Goal: Task Accomplishment & Management: Complete application form

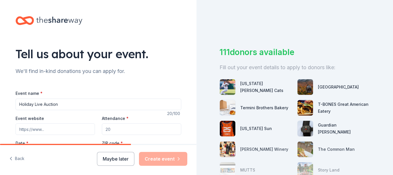
click at [49, 132] on input "Event website" at bounding box center [55, 129] width 79 height 12
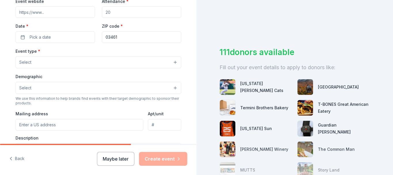
scroll to position [116, 0]
click at [172, 88] on button "Select" at bounding box center [99, 89] width 166 height 12
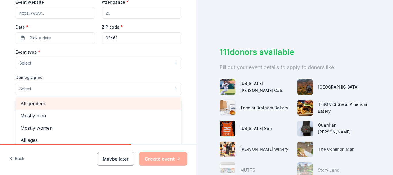
click at [96, 98] on div "All genders" at bounding box center [98, 103] width 165 height 12
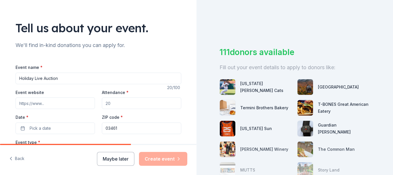
scroll to position [18, 0]
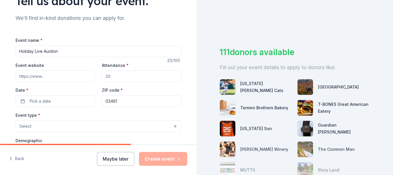
scroll to position [48, 0]
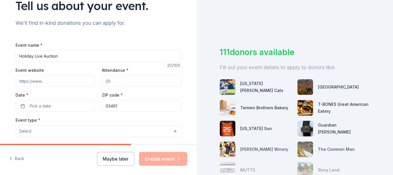
click at [115, 78] on input "Attendance *" at bounding box center [141, 81] width 79 height 12
type input "150"
click at [44, 79] on input "Event website" at bounding box center [55, 81] width 79 height 12
click at [39, 105] on span "Pick a date" at bounding box center [40, 105] width 21 height 7
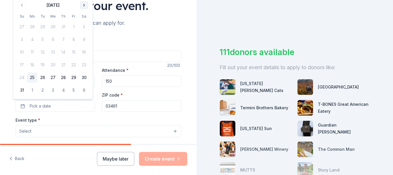
click at [83, 3] on button "Go to next month" at bounding box center [84, 5] width 8 height 8
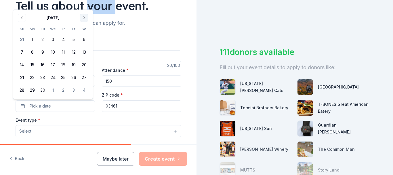
click at [83, 3] on div "Tell us about your event." at bounding box center [99, 6] width 166 height 16
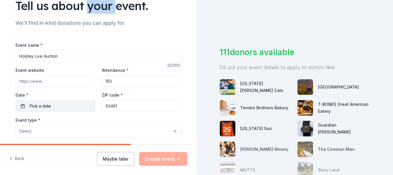
click at [47, 103] on span "Pick a date" at bounding box center [40, 105] width 21 height 7
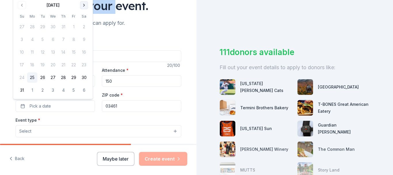
click at [86, 7] on button "Go to next month" at bounding box center [84, 5] width 8 height 8
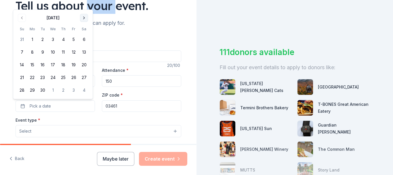
click at [86, 18] on button "Go to next month" at bounding box center [84, 18] width 8 height 8
click at [85, 17] on button "Go to next month" at bounding box center [84, 18] width 8 height 8
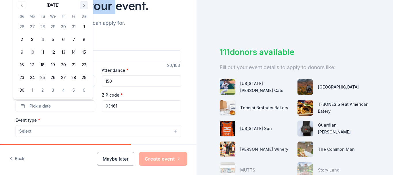
click at [84, 7] on button "Go to next month" at bounding box center [84, 5] width 8 height 8
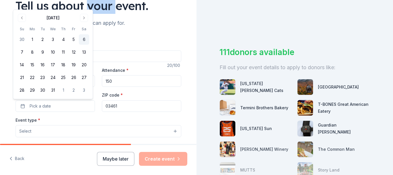
click at [85, 39] on button "6" at bounding box center [84, 39] width 10 height 10
click at [65, 131] on button "Select" at bounding box center [99, 131] width 166 height 12
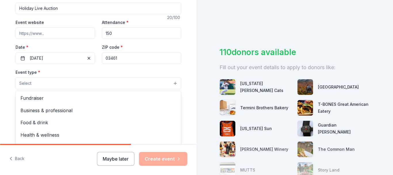
scroll to position [102, 0]
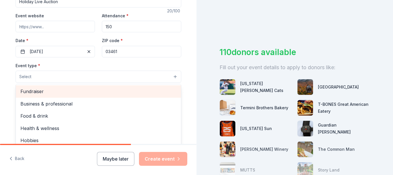
click at [40, 91] on span "Fundraiser" at bounding box center [98, 90] width 156 height 7
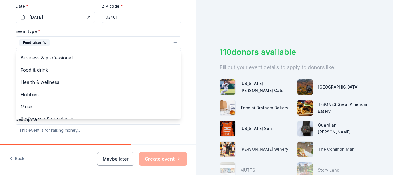
scroll to position [141, 0]
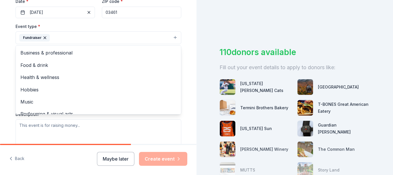
click at [188, 80] on div "Tell us about your event. We'll find in-kind donations you can apply for. Event…" at bounding box center [98, 51] width 196 height 384
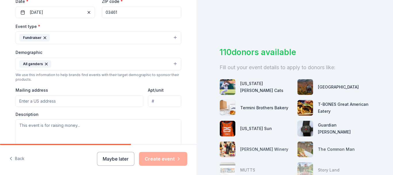
click at [38, 101] on input "Mailing address" at bounding box center [80, 101] width 128 height 12
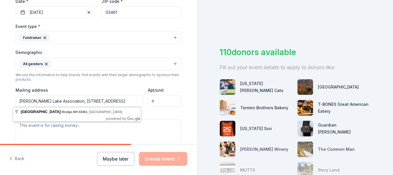
type input "Pearly Pond Lake Association, PO Box 642, Rindge, NH 03461"
click at [155, 124] on textarea at bounding box center [99, 132] width 166 height 26
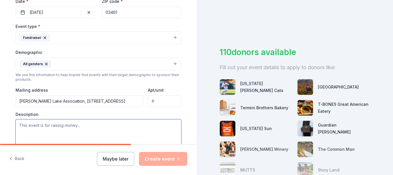
click at [29, 128] on textarea at bounding box center [99, 132] width 166 height 26
click at [28, 127] on textarea at bounding box center [99, 132] width 166 height 26
paste textarea "I am reaching out on behalf of the Pearly Pond Lake Association, a non-profit o…"
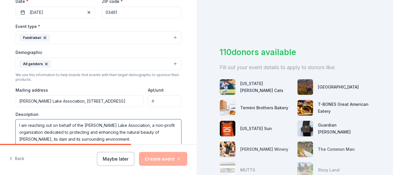
click at [139, 125] on textarea "I am reaching out on behalf of the Pearly Pond Lake Association, a non-profit o…" at bounding box center [99, 132] width 166 height 26
drag, startPoint x: 82, startPoint y: 124, endPoint x: 8, endPoint y: 125, distance: 74.2
click at [9, 125] on div "Tell us about your event. We'll find in-kind donations you can apply for. Event…" at bounding box center [98, 51] width 184 height 384
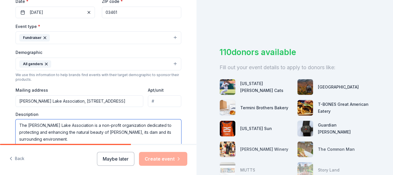
click at [77, 139] on textarea "The Pearly Pond Lake Association is a non-profit organization dedicated to prot…" at bounding box center [99, 132] width 166 height 26
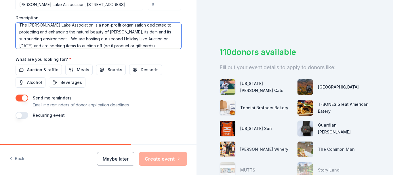
scroll to position [240, 0]
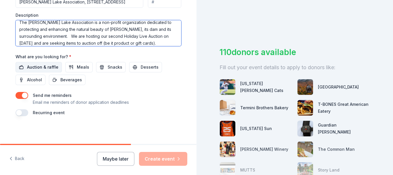
type textarea "The [PERSON_NAME] Lake Association is a non-profit organization dedicated to pr…"
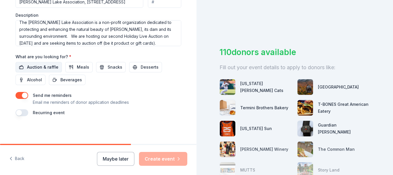
click at [47, 66] on span "Auction & raffle" at bounding box center [42, 67] width 31 height 7
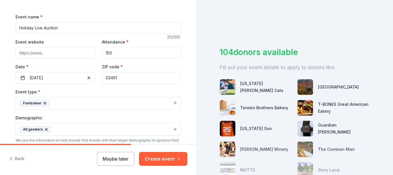
scroll to position [65, 0]
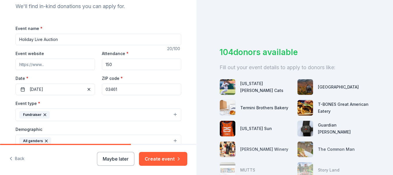
click at [52, 64] on input "Event website" at bounding box center [55, 64] width 79 height 12
click at [67, 77] on label "Date *" at bounding box center [55, 78] width 79 height 6
click at [67, 83] on button "12/06/2025" at bounding box center [55, 89] width 79 height 12
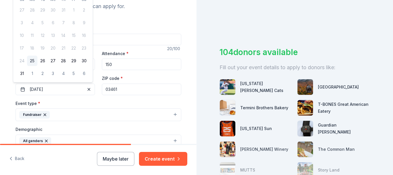
click at [85, 101] on div "Event type * Fundraiser" at bounding box center [99, 110] width 166 height 22
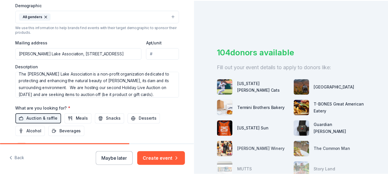
scroll to position [240, 0]
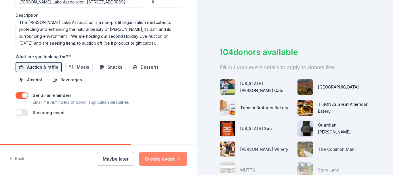
click at [172, 157] on button "Create event" at bounding box center [163, 159] width 48 height 14
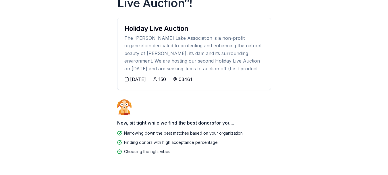
scroll to position [76, 0]
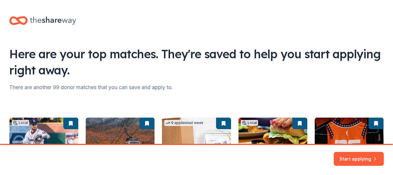
drag, startPoint x: 390, startPoint y: 51, endPoint x: 393, endPoint y: 122, distance: 71.3
click at [393, 122] on html "Pearly Lake Rindge , NH 03461 , USA Here are your top matches. They're saved to…" at bounding box center [196, 87] width 393 height 175
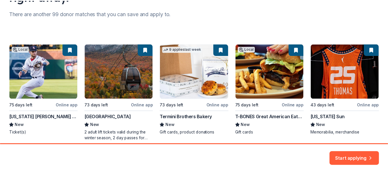
scroll to position [75, 0]
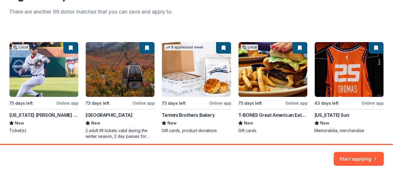
click at [213, 102] on div "Local 75 days left Online app New Hampshire Fisher Cats New Ticket(s) 73 days l…" at bounding box center [196, 90] width 374 height 97
click at [189, 91] on div "Local 75 days left Online app New Hampshire Fisher Cats New Ticket(s) 73 days l…" at bounding box center [196, 90] width 374 height 97
click at [179, 114] on div "Local 75 days left Online app New Hampshire Fisher Cats New Ticket(s) 73 days l…" at bounding box center [196, 90] width 374 height 97
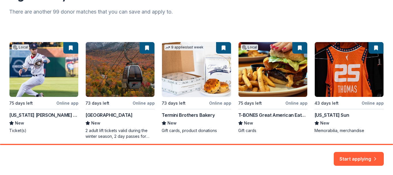
click at [213, 103] on div "Local 75 days left Online app New Hampshire Fisher Cats New Ticket(s) 73 days l…" at bounding box center [196, 90] width 374 height 97
click at [372, 157] on button "Start applying" at bounding box center [359, 155] width 50 height 14
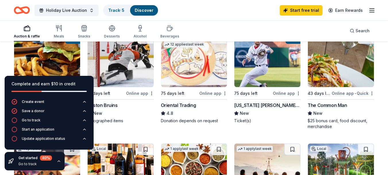
scroll to position [71, 0]
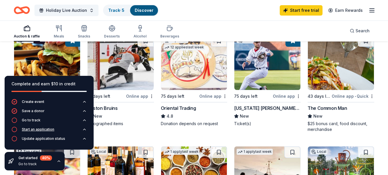
click at [15, 127] on icon "button" at bounding box center [15, 129] width 6 height 6
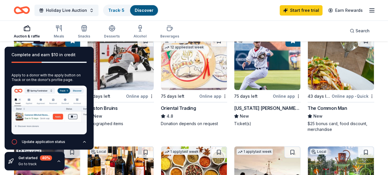
scroll to position [36, 0]
click at [14, 138] on icon "button" at bounding box center [15, 141] width 6 height 6
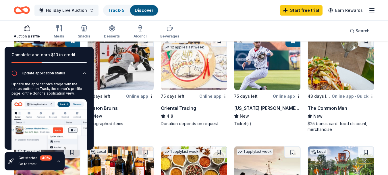
click at [115, 99] on div "61 days left" at bounding box center [106, 95] width 38 height 7
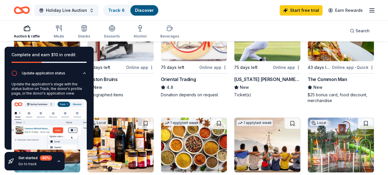
scroll to position [0, 0]
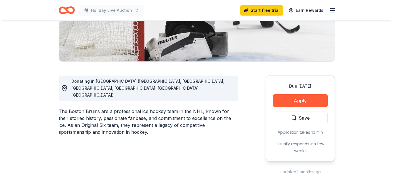
scroll to position [125, 0]
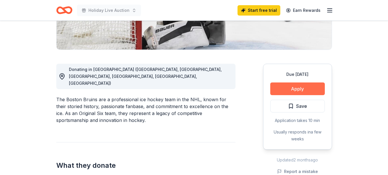
click at [294, 88] on button "Apply" at bounding box center [298, 88] width 55 height 13
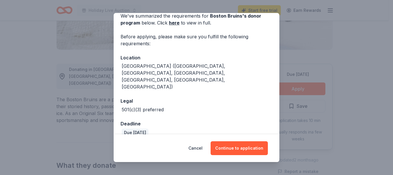
scroll to position [39, 0]
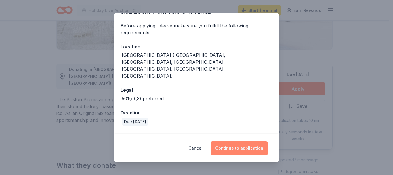
click at [230, 144] on button "Continue to application" at bounding box center [238, 148] width 57 height 14
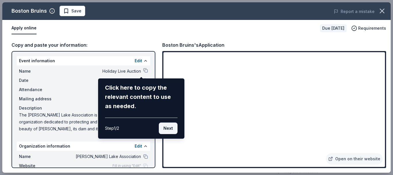
click at [169, 130] on button "Next" at bounding box center [168, 128] width 19 height 12
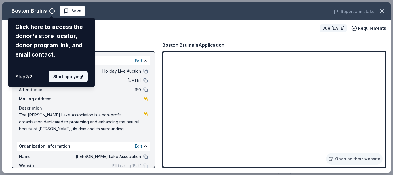
click at [66, 76] on button "Start applying!" at bounding box center [68, 77] width 39 height 12
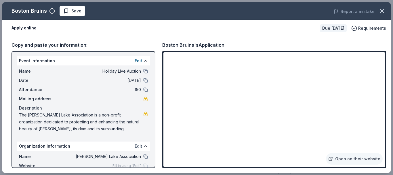
click at [136, 146] on button "Edit" at bounding box center [138, 145] width 7 height 7
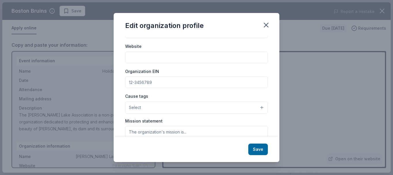
scroll to position [79, 0]
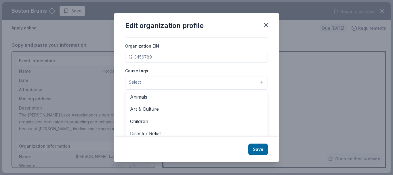
click at [256, 81] on button "Select" at bounding box center [196, 82] width 143 height 12
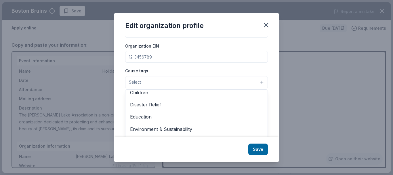
scroll to position [42, 0]
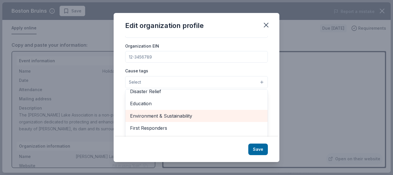
click at [180, 115] on span "Environment & Sustainability" at bounding box center [196, 115] width 133 height 7
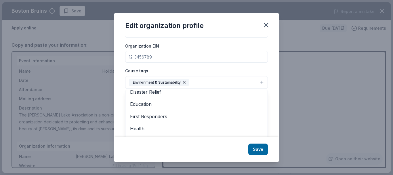
click at [260, 149] on div "Edit organization profile Changes made here will be reflected on your Account. …" at bounding box center [197, 87] width 166 height 149
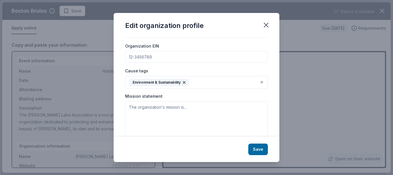
click at [151, 57] on input "Organization EIN" at bounding box center [196, 57] width 143 height 12
type input "[US_EMPLOYER_IDENTIFICATION_NUMBER]"
click at [165, 114] on textarea at bounding box center [196, 121] width 143 height 40
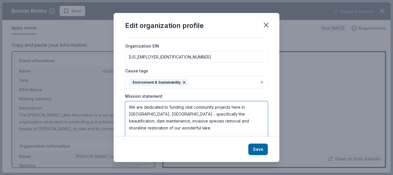
click at [140, 126] on textarea "We are dedicated to funding vital community projects here in [GEOGRAPHIC_DATA],…" at bounding box center [196, 121] width 143 height 40
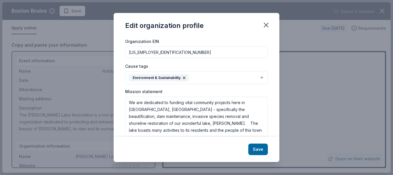
scroll to position [87, 0]
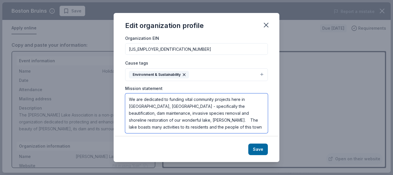
click at [185, 127] on textarea "We are dedicated to funding vital community projects here in [GEOGRAPHIC_DATA],…" at bounding box center [196, 113] width 143 height 40
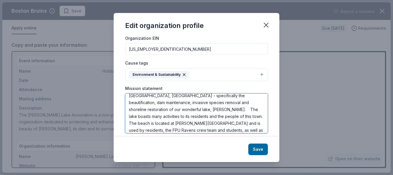
scroll to position [18, 0]
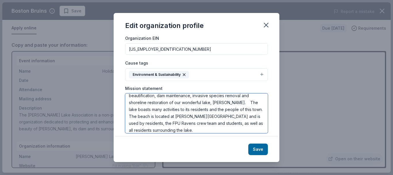
drag, startPoint x: 206, startPoint y: 118, endPoint x: 224, endPoint y: 116, distance: 17.9
click at [224, 116] on textarea "We are dedicated to funding vital community projects here in [GEOGRAPHIC_DATA],…" at bounding box center [196, 113] width 143 height 40
drag, startPoint x: 174, startPoint y: 123, endPoint x: 216, endPoint y: 123, distance: 42.3
click at [216, 123] on textarea "We are dedicated to funding vital community projects here in [GEOGRAPHIC_DATA],…" at bounding box center [196, 113] width 143 height 40
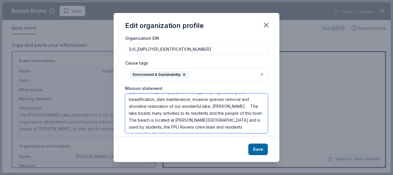
click at [235, 125] on textarea "We are dedicated to funding vital community projects here in [GEOGRAPHIC_DATA],…" at bounding box center [196, 113] width 143 height 40
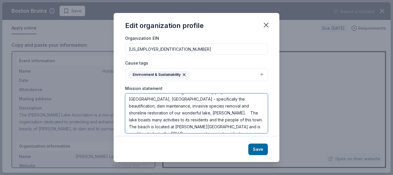
scroll to position [0, 0]
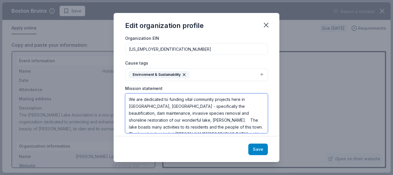
type textarea "We are dedicated to funding vital community projects here in [GEOGRAPHIC_DATA],…"
click at [257, 146] on button "Save" at bounding box center [258, 149] width 20 height 12
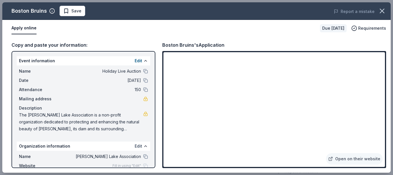
click at [135, 145] on button "Edit" at bounding box center [138, 145] width 7 height 7
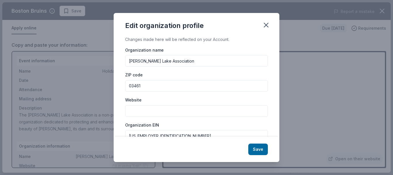
click at [130, 112] on input "Website" at bounding box center [196, 111] width 143 height 12
paste input "chrome-extension://efaidnbmnnnibpcajpcglclefindmkaj/[URL][DOMAIN_NAME]"
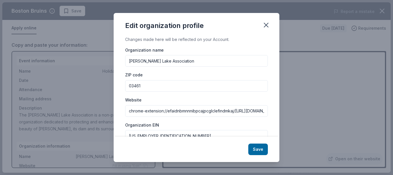
scroll to position [0, 97]
type input "chrome-extension://efaidnbmnnnibpcajpcglclefindmkaj/[URL][DOMAIN_NAME]"
click at [256, 148] on button "Save" at bounding box center [258, 149] width 20 height 12
click at [255, 148] on div "Save" at bounding box center [197, 148] width 166 height 25
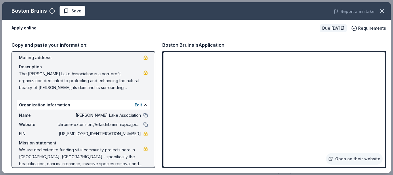
scroll to position [48, 0]
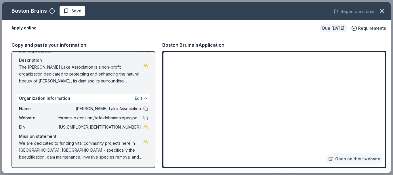
drag, startPoint x: 385, startPoint y: 106, endPoint x: 385, endPoint y: 117, distance: 11.8
click at [385, 117] on div "Open on their website" at bounding box center [274, 109] width 224 height 117
click at [69, 11] on span "Save" at bounding box center [72, 10] width 18 height 7
